Goal: Find specific page/section: Find specific page/section

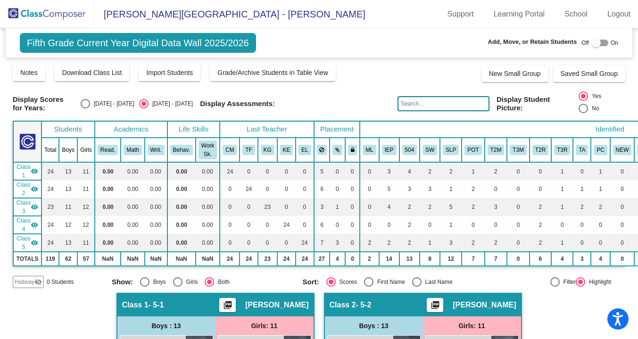
click at [58, 25] on img at bounding box center [47, 14] width 94 height 28
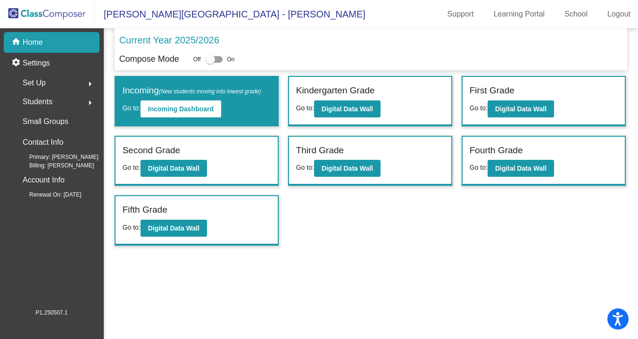
click at [516, 99] on div "First Grade" at bounding box center [543, 92] width 148 height 16
click at [518, 114] on button "Digital Data Wall" at bounding box center [520, 108] width 66 height 17
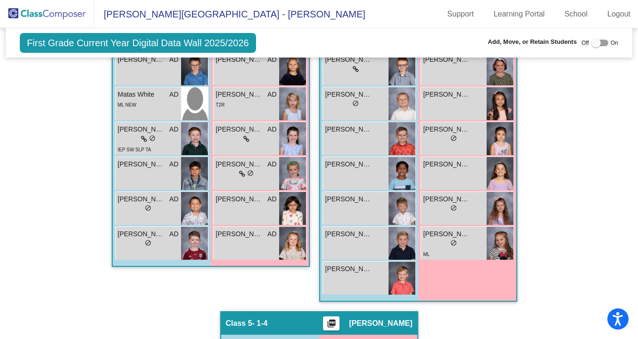
scroll to position [820, 0]
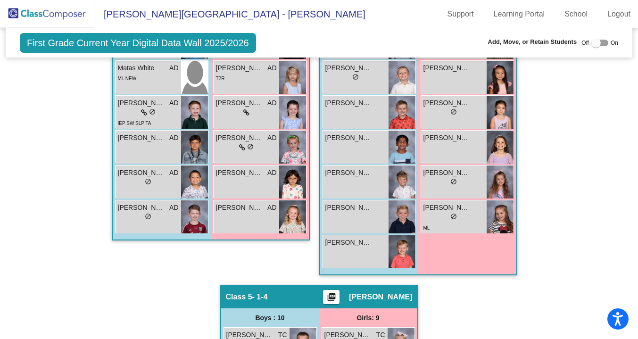
drag, startPoint x: 632, startPoint y: 250, endPoint x: 632, endPoint y: 230, distance: 20.7
click at [632, 230] on mat-sidenav-content "First Grade Current Year Digital Data Wall 2025/2026 Add, Move, or Retain Stude…" at bounding box center [319, 183] width 638 height 311
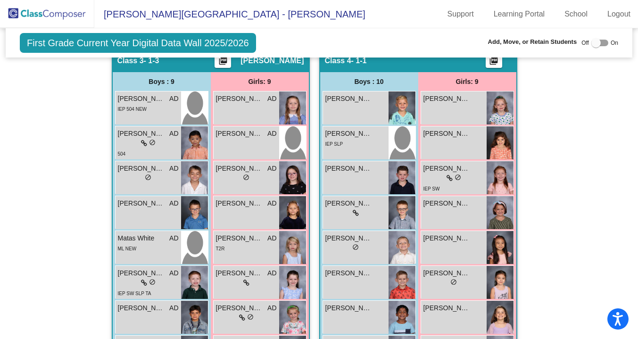
scroll to position [649, 0]
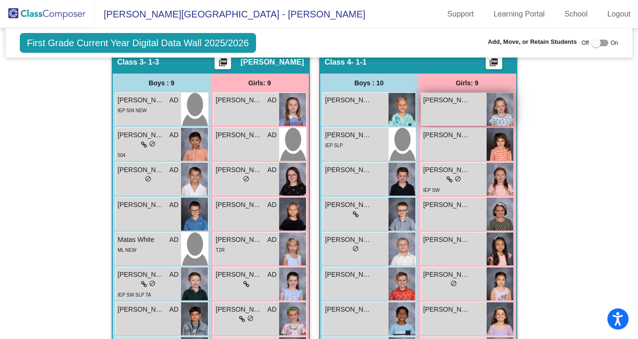
click at [486, 107] on img at bounding box center [499, 109] width 27 height 33
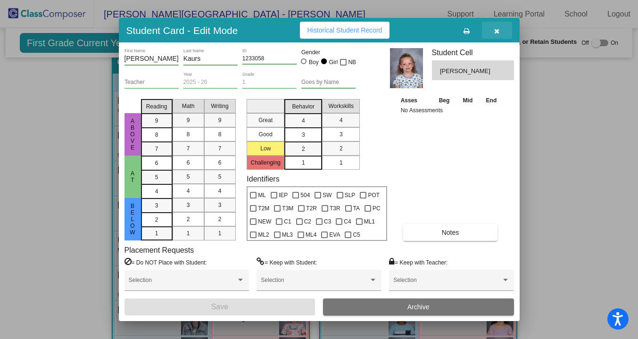
click at [496, 28] on icon "button" at bounding box center [496, 31] width 5 height 7
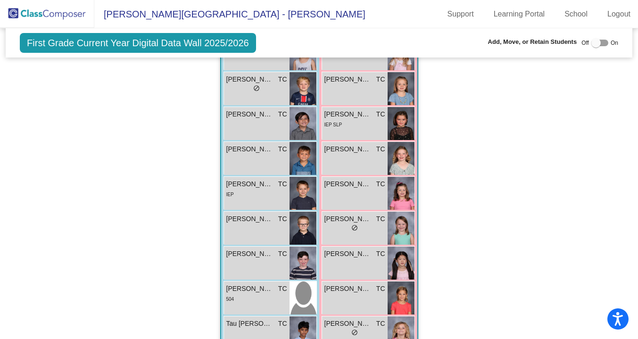
scroll to position [1177, 0]
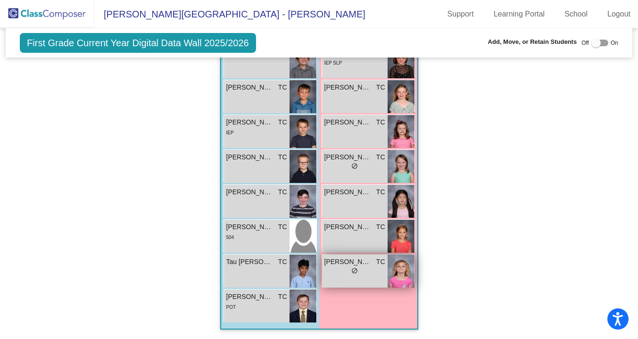
click at [344, 267] on div "lock do_not_disturb_alt" at bounding box center [354, 272] width 61 height 10
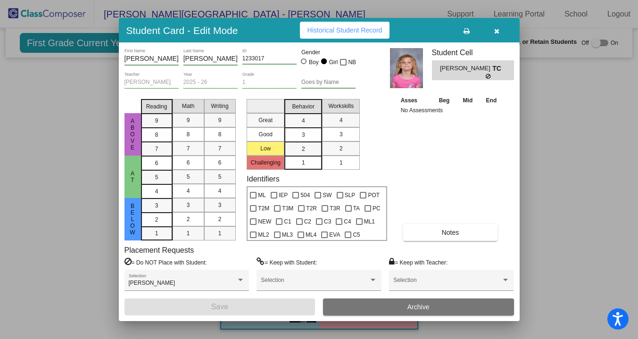
click at [496, 33] on icon "button" at bounding box center [496, 31] width 5 height 7
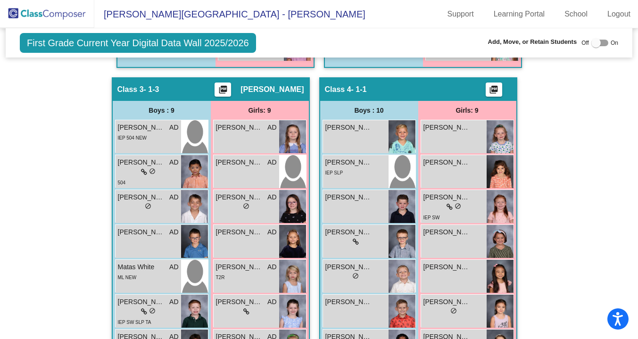
scroll to position [102, 0]
